Goal: Transaction & Acquisition: Download file/media

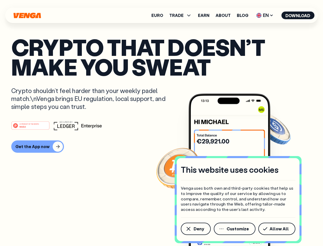
click at [162, 123] on div "#1 PRODUCT OF THE MONTH Web3" at bounding box center [161, 125] width 301 height 9
click at [196, 229] on span "Deny" at bounding box center [199, 229] width 10 height 4
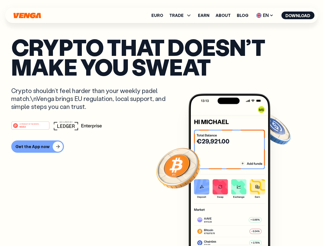
click at [235, 229] on img at bounding box center [230, 179] width 82 height 172
click at [278, 229] on article "Crypto that doesn’t make you sweat Crypto shouldn’t feel harder than your weekl…" at bounding box center [161, 133] width 301 height 192
click at [182, 15] on span "TRADE" at bounding box center [176, 15] width 14 height 4
click at [265, 15] on span "EN" at bounding box center [265, 15] width 21 height 8
click at [298, 15] on button "Download" at bounding box center [298, 16] width 33 height 8
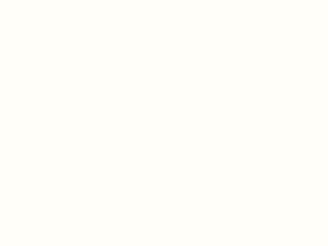
click at [162, 0] on html "This website uses cookies Venga uses both own and third-party cookies that help…" at bounding box center [164, 0] width 328 height 0
click at [37, 0] on html "This website uses cookies Venga uses both own and third-party cookies that help…" at bounding box center [164, 0] width 328 height 0
click at [31, 0] on html "This website uses cookies Venga uses both own and third-party cookies that help…" at bounding box center [164, 0] width 328 height 0
